Goal: Transaction & Acquisition: Obtain resource

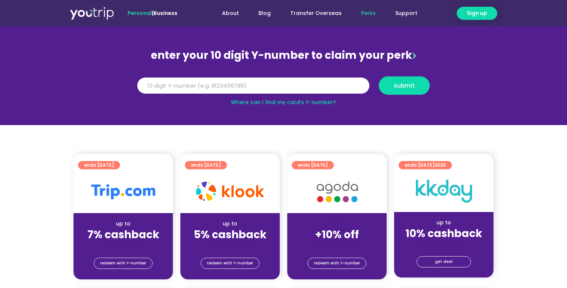
scroll to position [61, 0]
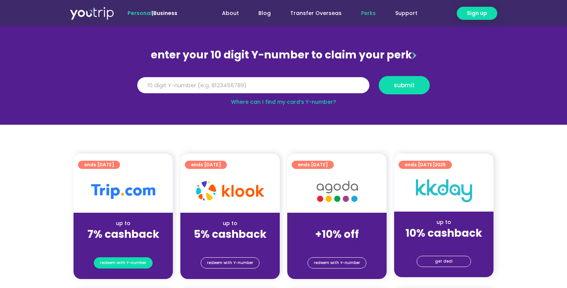
click at [130, 265] on span "redeem with Y-number" at bounding box center [123, 263] width 46 height 10
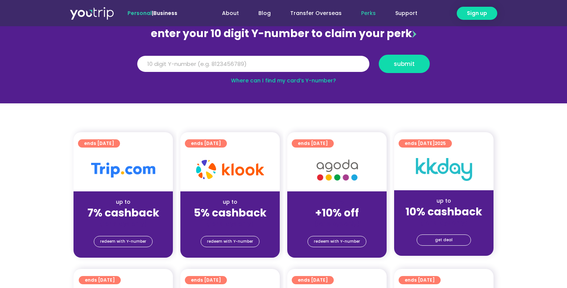
click at [145, 203] on div "up to" at bounding box center [122, 202] width 87 height 8
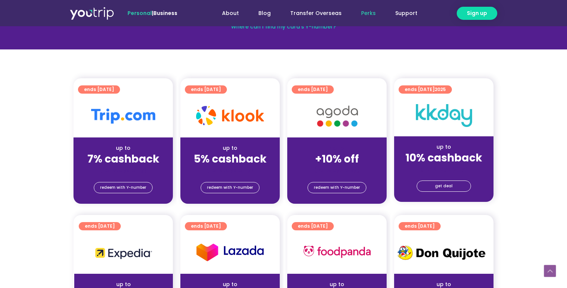
click at [142, 160] on strong "7% cashback" at bounding box center [123, 159] width 72 height 15
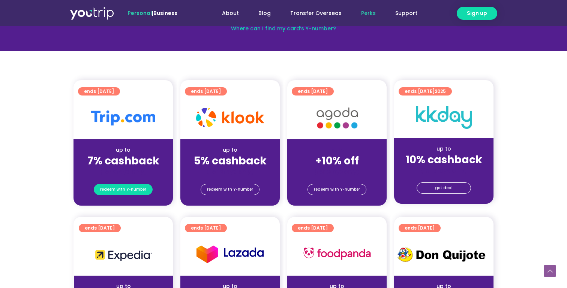
click at [138, 191] on span "redeem with Y-number" at bounding box center [123, 189] width 46 height 10
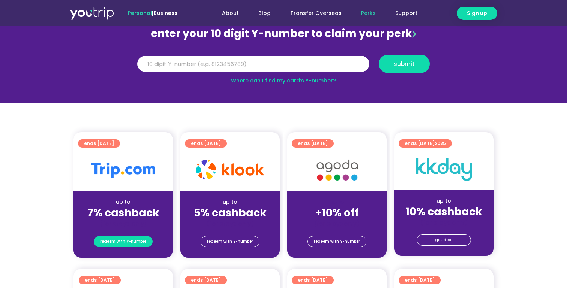
scroll to position [82, 0]
click at [320, 82] on link "Where can I find my card’s Y-number?" at bounding box center [283, 80] width 105 height 7
click at [191, 62] on input "Y Number" at bounding box center [253, 64] width 232 height 16
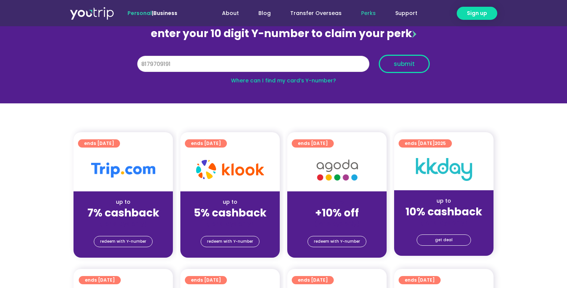
type input "8179709191"
click at [398, 64] on span "submit" at bounding box center [403, 64] width 21 height 6
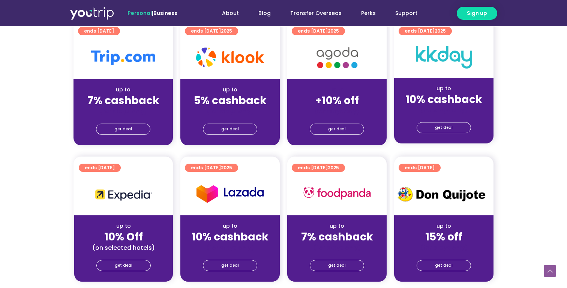
scroll to position [203, 0]
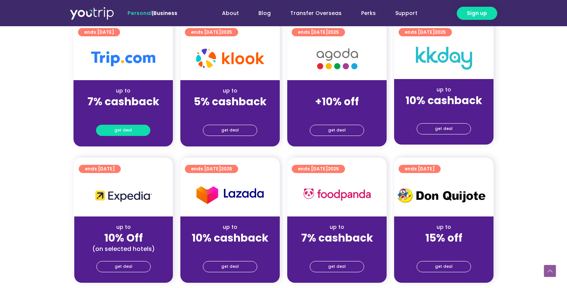
click at [132, 128] on link "get deal" at bounding box center [123, 130] width 54 height 11
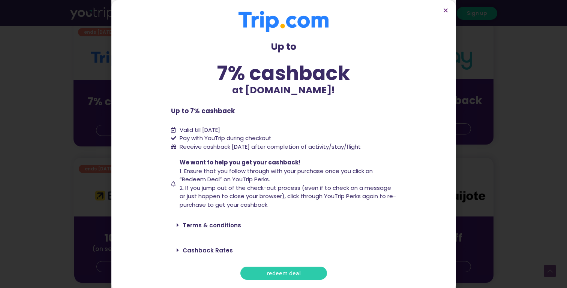
drag, startPoint x: 178, startPoint y: 250, endPoint x: 194, endPoint y: 250, distance: 16.5
click at [179, 250] on span at bounding box center [179, 250] width 6 height 6
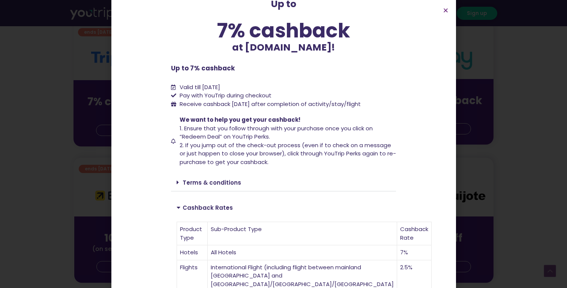
scroll to position [0, 0]
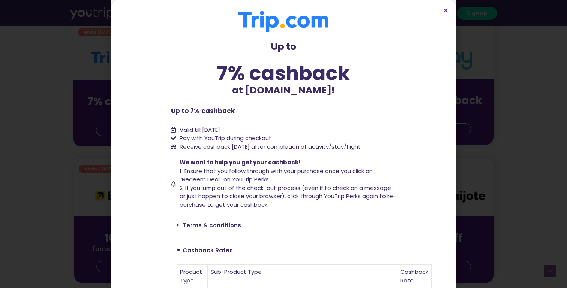
click at [178, 224] on icon at bounding box center [177, 225] width 2 height 6
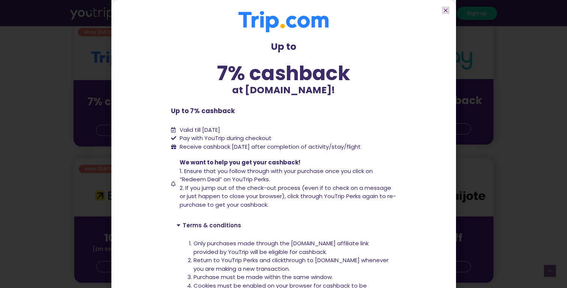
click at [445, 11] on icon "Close" at bounding box center [446, 10] width 6 height 6
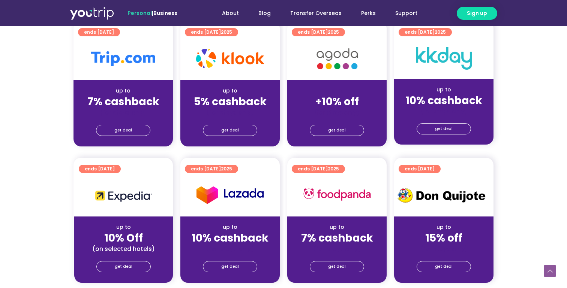
click at [138, 117] on div "get deal" at bounding box center [122, 132] width 99 height 30
click at [131, 130] on link "get deal" at bounding box center [123, 130] width 54 height 11
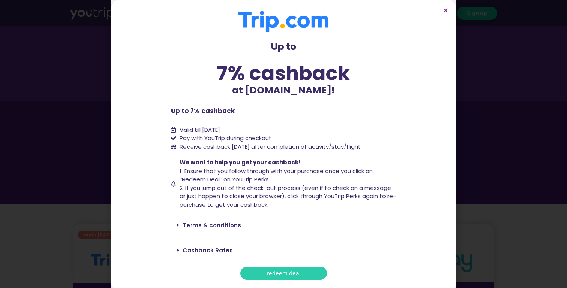
click at [279, 269] on link "redeem deal" at bounding box center [283, 273] width 87 height 13
